Goal: Participate in discussion: Engage in conversation with other users on a specific topic

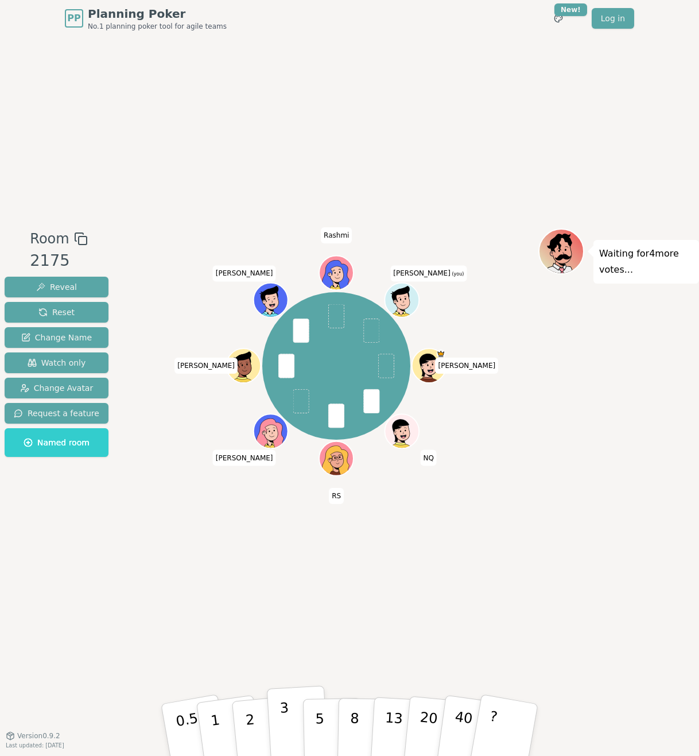
click at [286, 723] on p "3" at bounding box center [286, 731] width 13 height 63
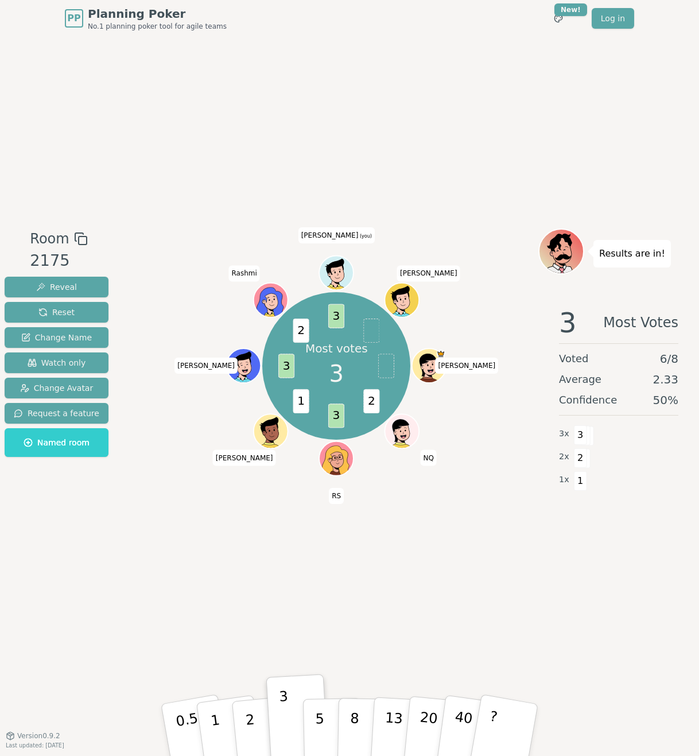
click at [472, 616] on div "Room 2175 Reveal Reset Change Name Watch only Change Avatar Request a feature N…" at bounding box center [349, 386] width 699 height 699
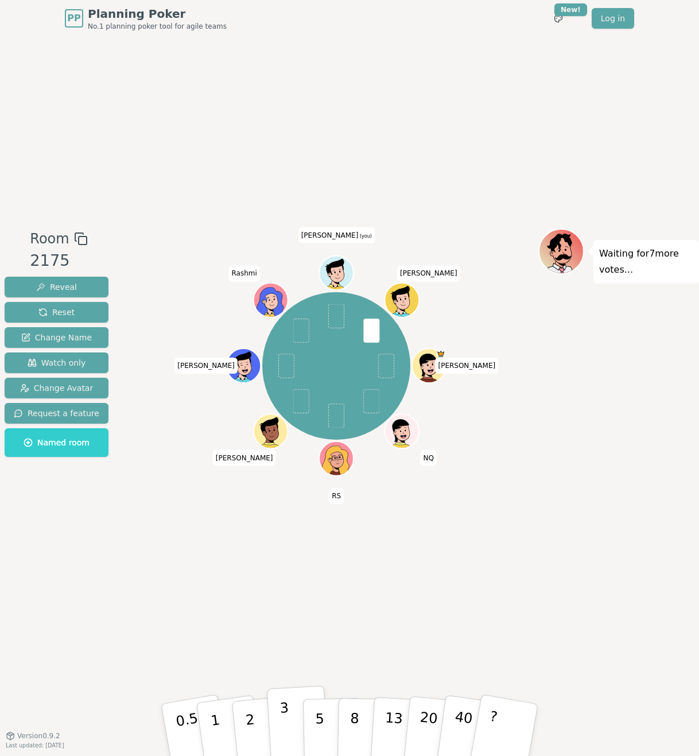
click at [285, 718] on p "3" at bounding box center [286, 731] width 13 height 63
click at [311, 718] on button "5" at bounding box center [332, 730] width 59 height 87
click at [286, 729] on p "3" at bounding box center [286, 731] width 13 height 63
click at [286, 731] on p "3" at bounding box center [286, 731] width 13 height 63
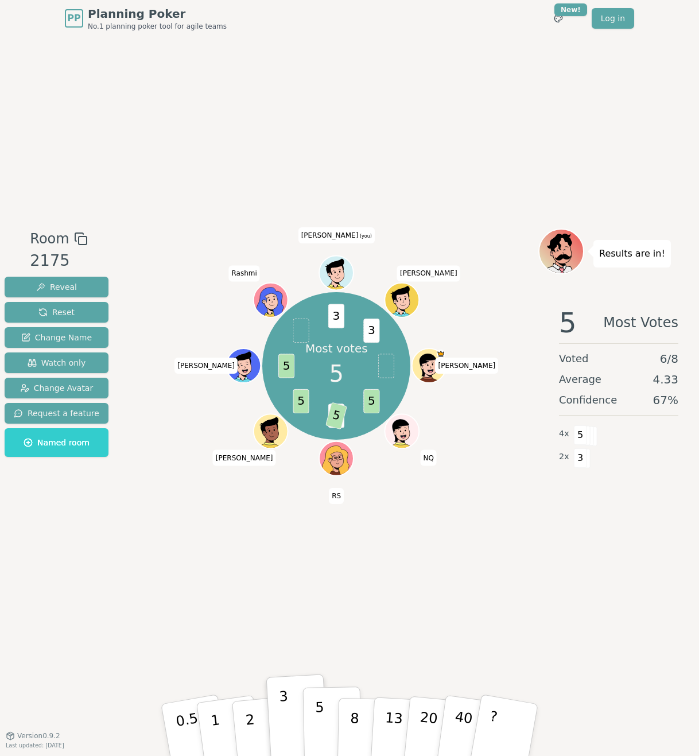
click at [316, 720] on p "5" at bounding box center [320, 730] width 10 height 62
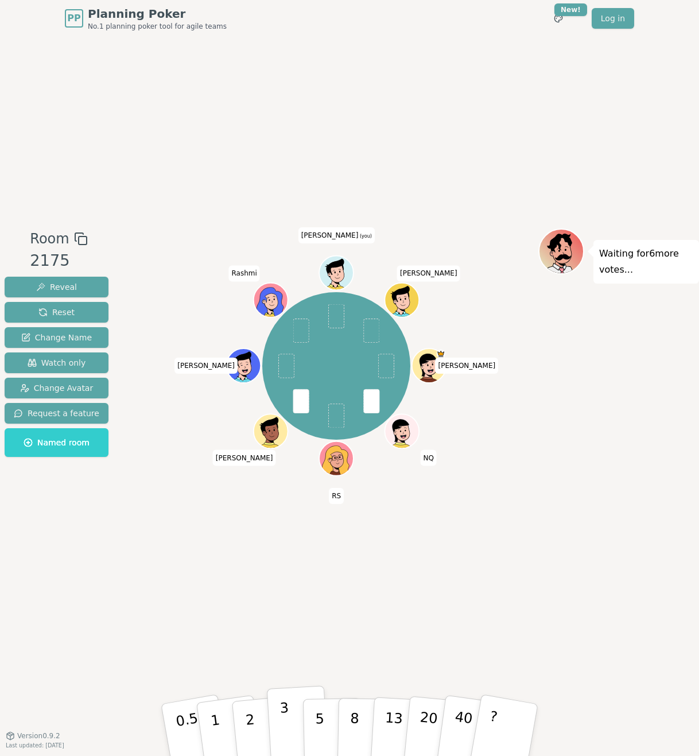
click at [287, 718] on p "3" at bounding box center [286, 731] width 13 height 63
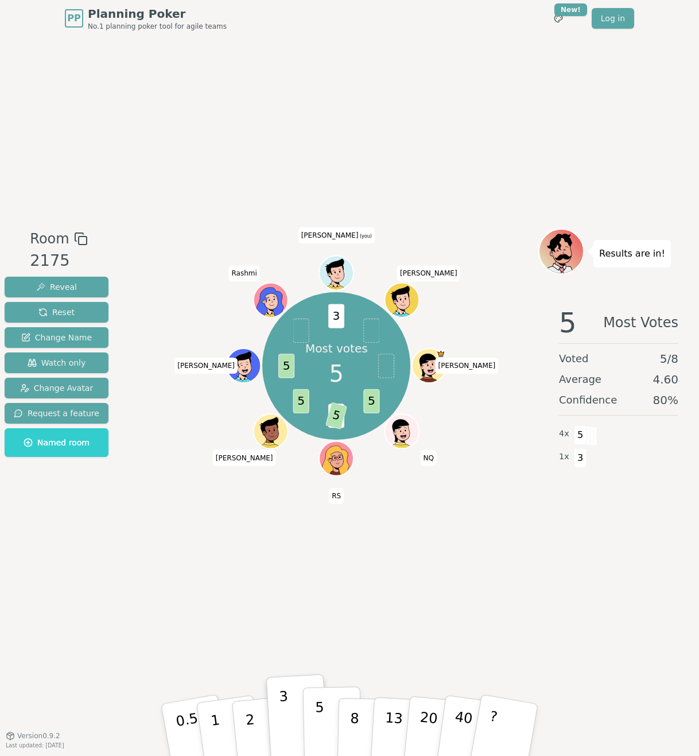
click at [313, 733] on button "5" at bounding box center [332, 730] width 59 height 87
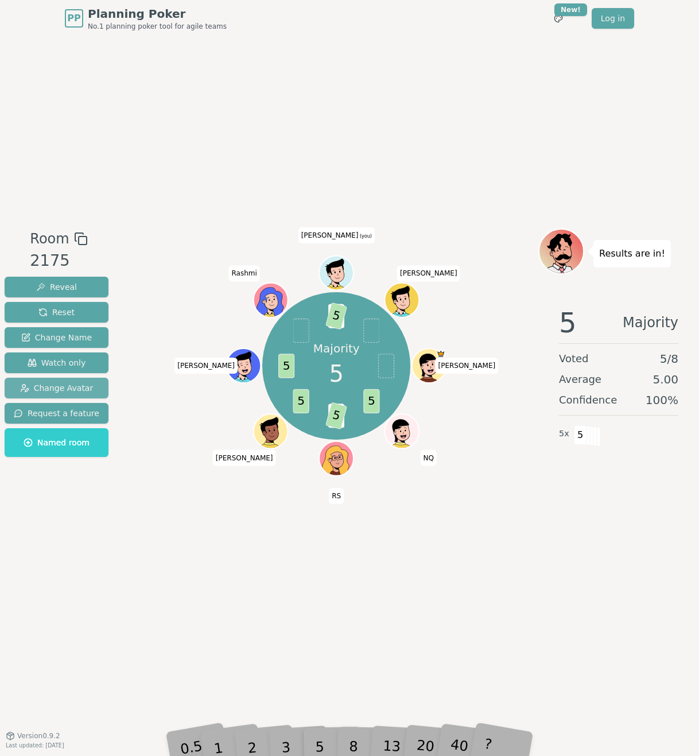
click at [51, 387] on span "Change Avatar" at bounding box center [56, 387] width 73 height 11
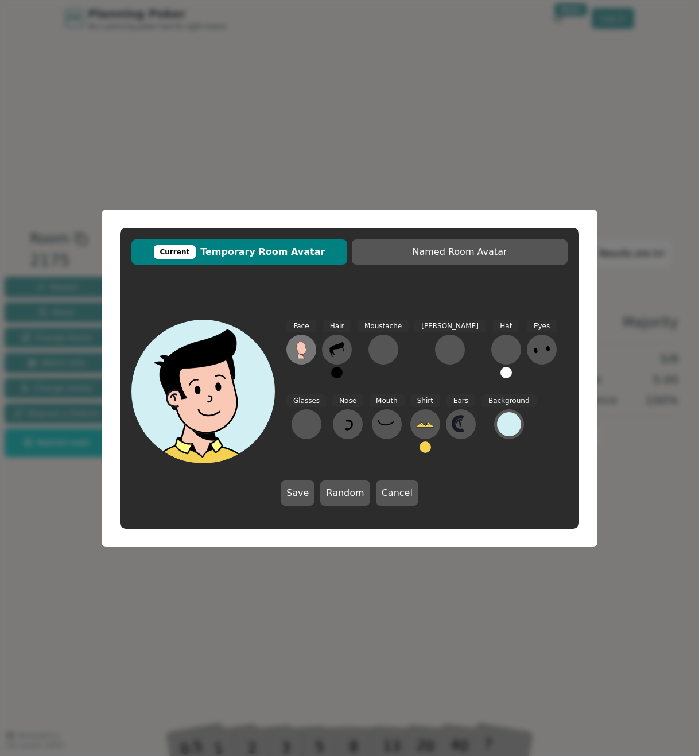
click at [298, 351] on icon at bounding box center [301, 348] width 10 height 13
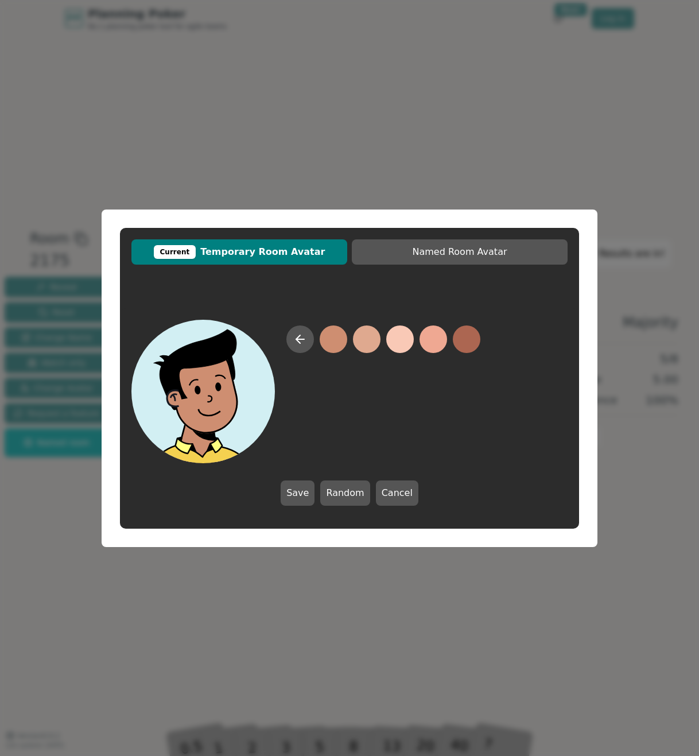
click at [336, 342] on button at bounding box center [334, 339] width 28 height 28
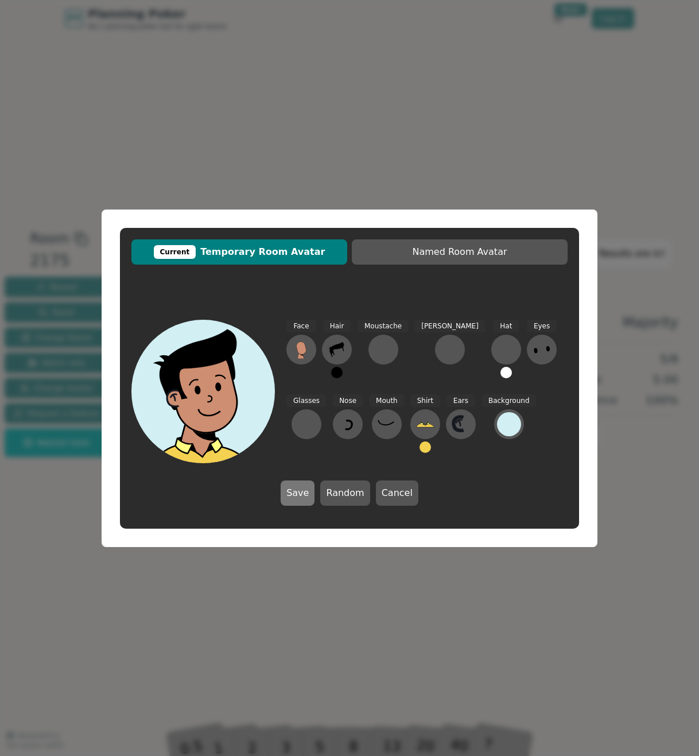
click at [300, 497] on button "Save" at bounding box center [298, 492] width 34 height 25
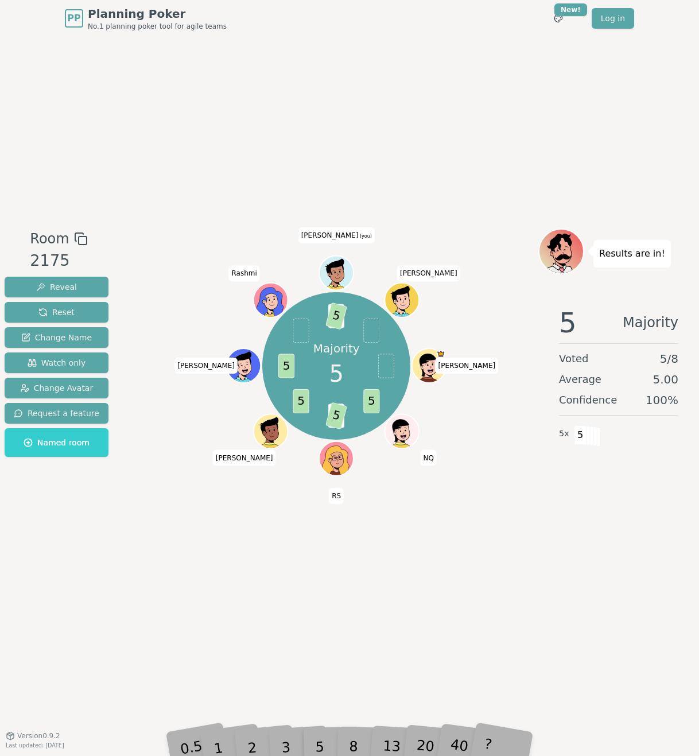
click at [404, 526] on div "Majority 5 5 3 5 5 5 3 5 [PERSON_NAME] RS [PERSON_NAME] Rashmi [PERSON_NAME] (y…" at bounding box center [337, 386] width 404 height 316
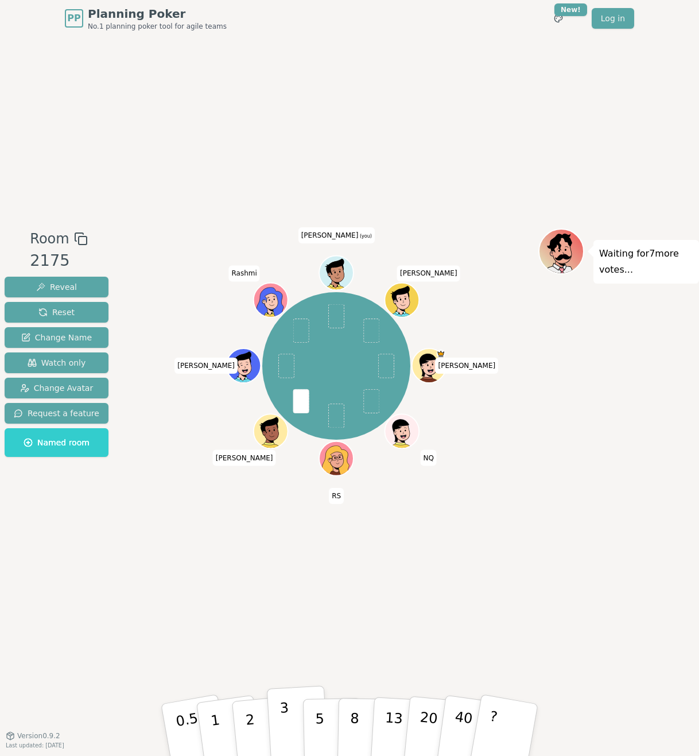
click at [285, 726] on p "3" at bounding box center [286, 731] width 13 height 63
click at [320, 705] on p "5" at bounding box center [320, 730] width 10 height 62
click at [315, 709] on p "5" at bounding box center [320, 730] width 10 height 62
